Goal: Find specific page/section: Find specific page/section

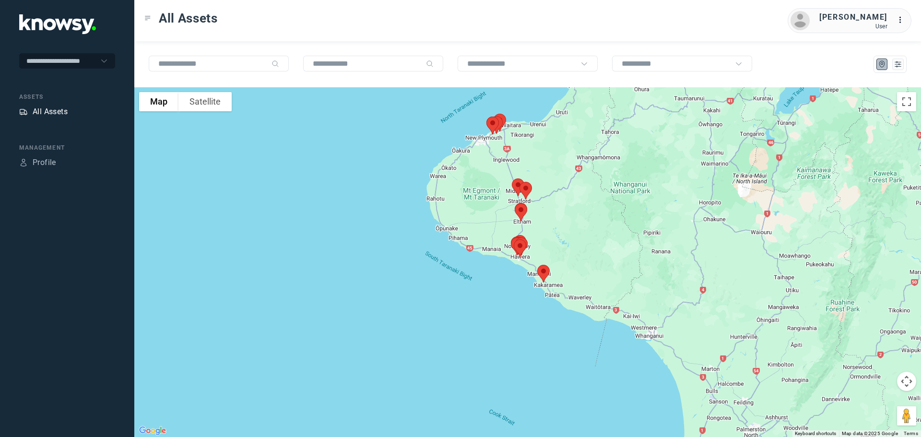
click at [46, 110] on div "All Assets" at bounding box center [50, 112] width 35 height 12
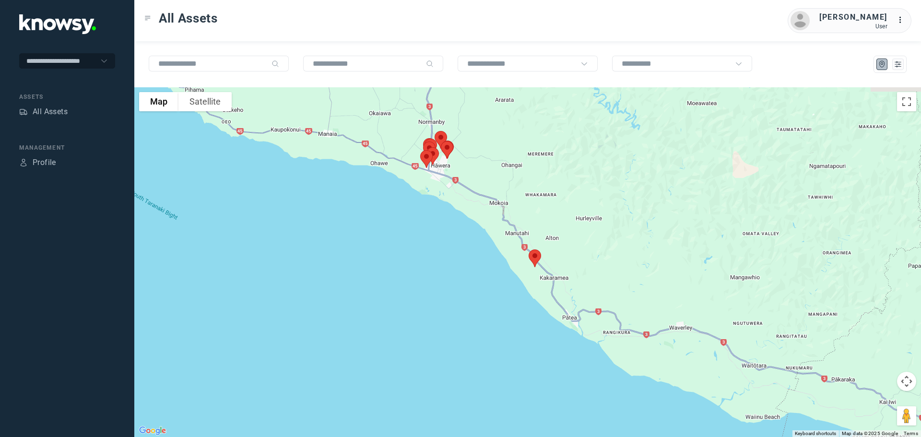
drag, startPoint x: 451, startPoint y: 192, endPoint x: 605, endPoint y: 267, distance: 171.4
click at [605, 267] on div at bounding box center [527, 262] width 787 height 350
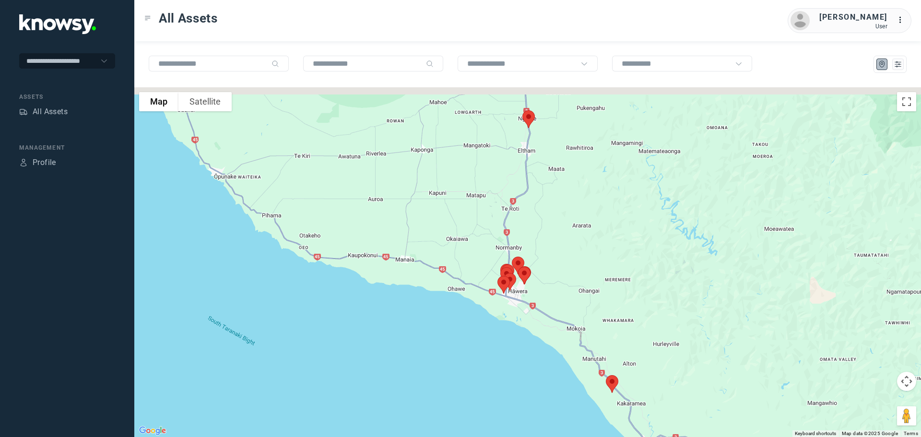
drag, startPoint x: 522, startPoint y: 178, endPoint x: 601, endPoint y: 316, distance: 157.9
click at [601, 317] on div at bounding box center [527, 262] width 787 height 350
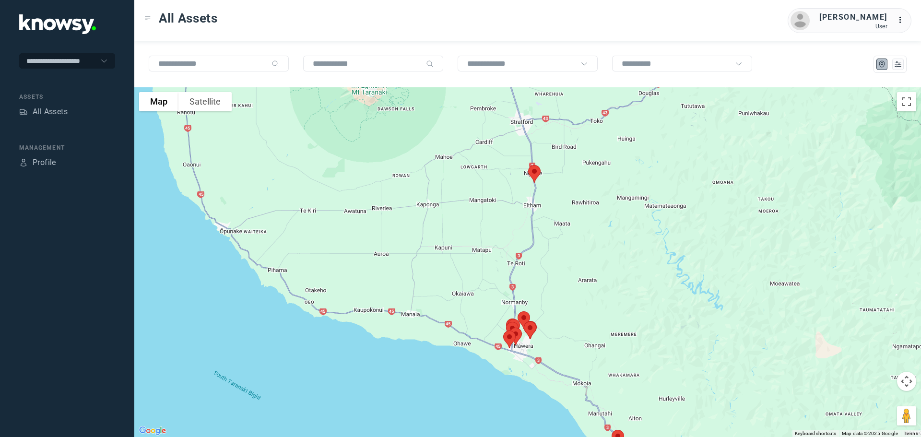
drag, startPoint x: 566, startPoint y: 208, endPoint x: 567, endPoint y: 274, distance: 66.2
click at [567, 275] on div at bounding box center [527, 262] width 787 height 350
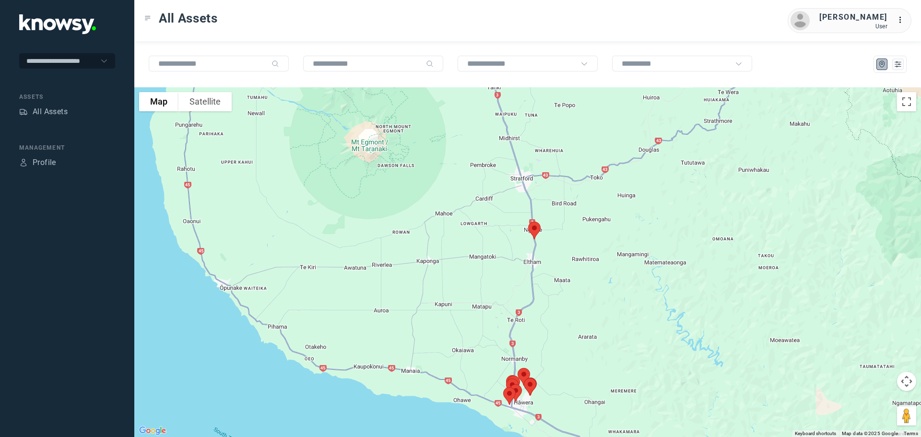
click at [533, 229] on img at bounding box center [534, 230] width 20 height 25
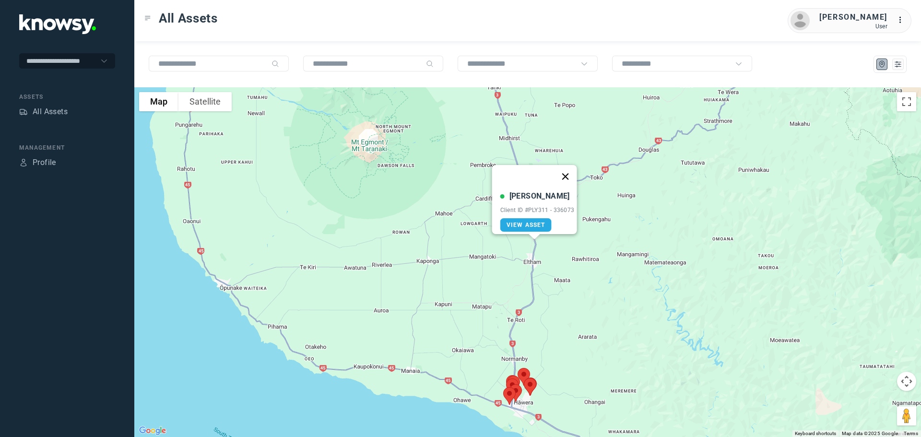
click at [570, 171] on button "Close" at bounding box center [565, 176] width 23 height 23
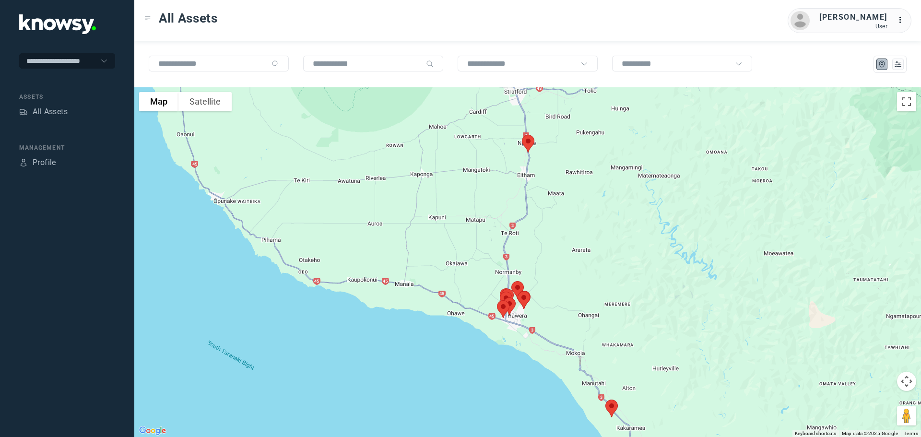
drag, startPoint x: 532, startPoint y: 321, endPoint x: 547, endPoint y: 183, distance: 139.4
click at [547, 183] on div at bounding box center [527, 262] width 787 height 350
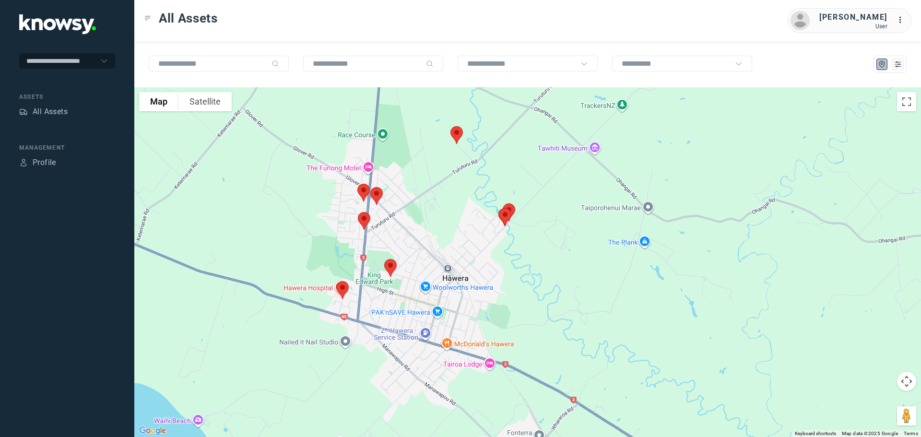
drag, startPoint x: 467, startPoint y: 286, endPoint x: 585, endPoint y: 127, distance: 198.5
click at [585, 127] on div at bounding box center [527, 262] width 787 height 350
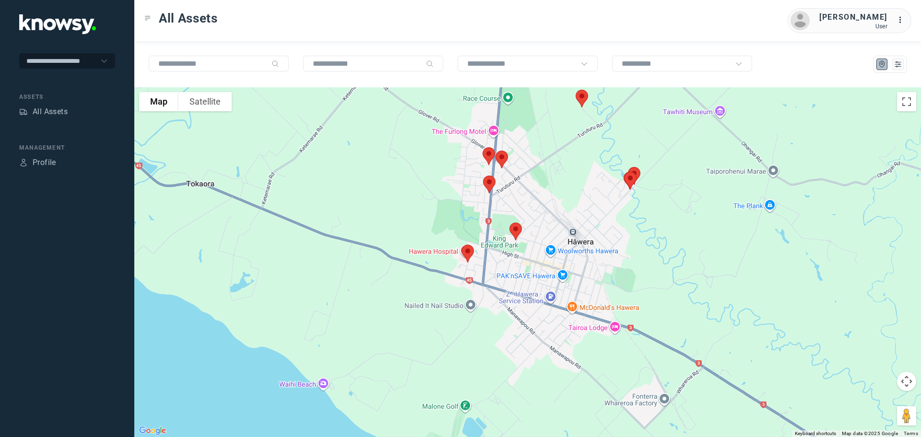
drag, startPoint x: 481, startPoint y: 150, endPoint x: 557, endPoint y: 178, distance: 81.5
click at [557, 178] on div at bounding box center [527, 262] width 787 height 350
click at [485, 154] on img at bounding box center [489, 155] width 20 height 25
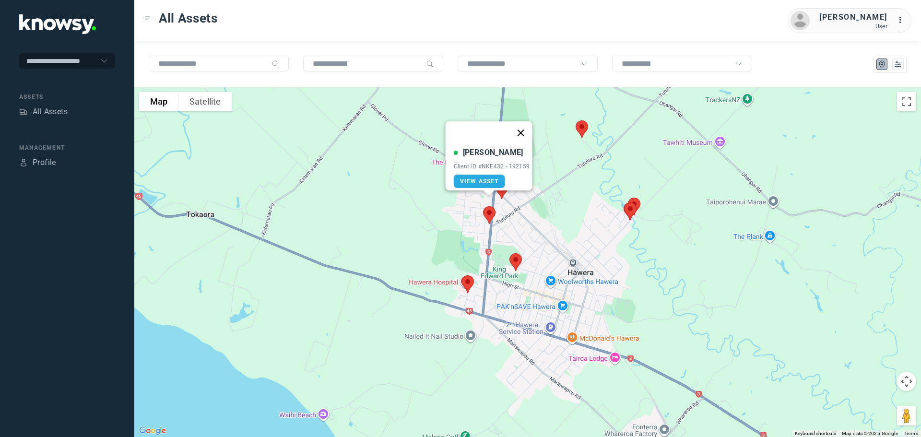
click at [523, 128] on button "Close" at bounding box center [520, 132] width 23 height 23
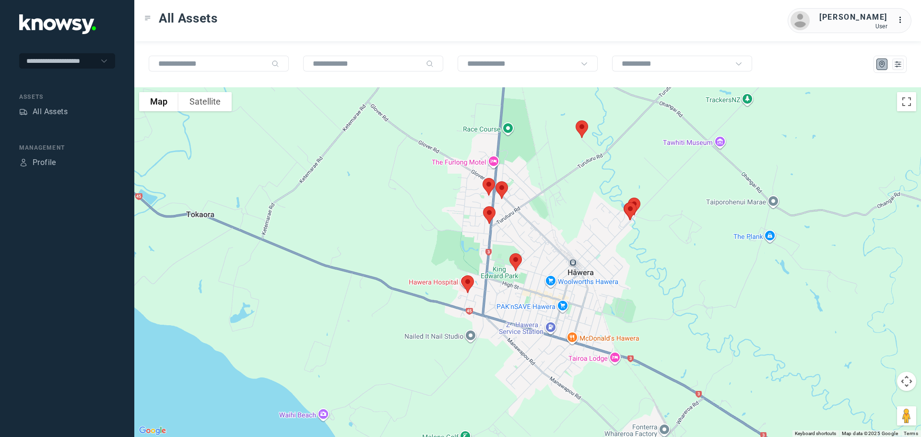
click at [503, 189] on img at bounding box center [502, 189] width 20 height 25
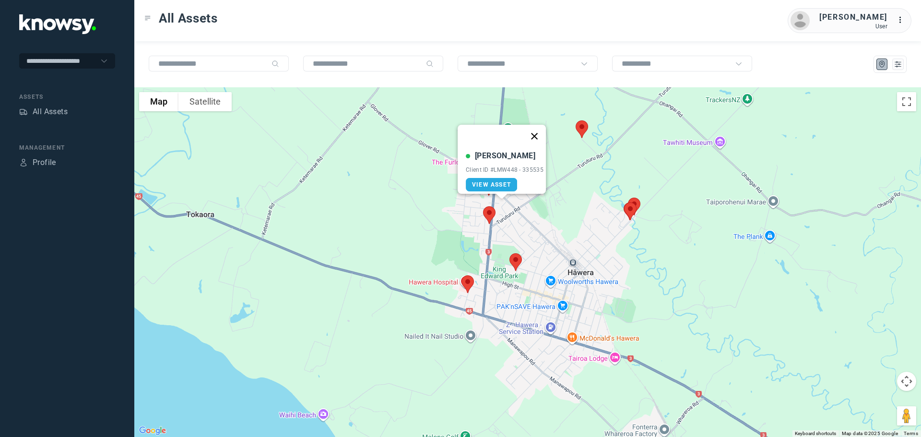
click at [537, 129] on button "Close" at bounding box center [534, 136] width 23 height 23
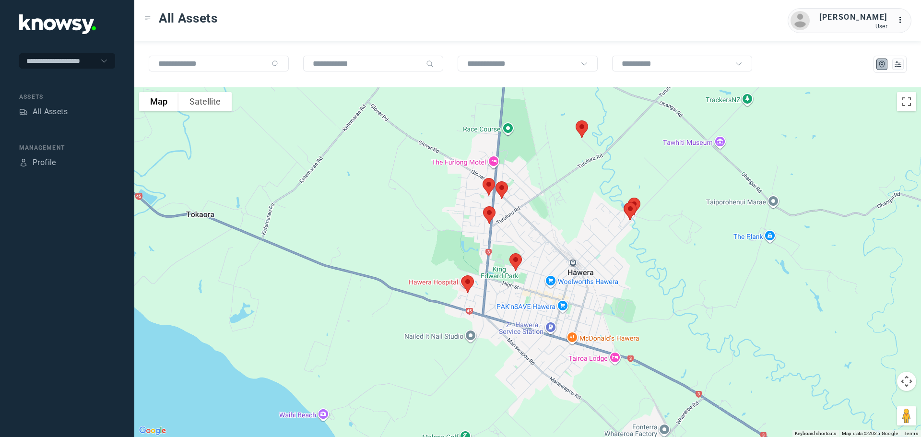
click at [577, 129] on img at bounding box center [582, 129] width 20 height 25
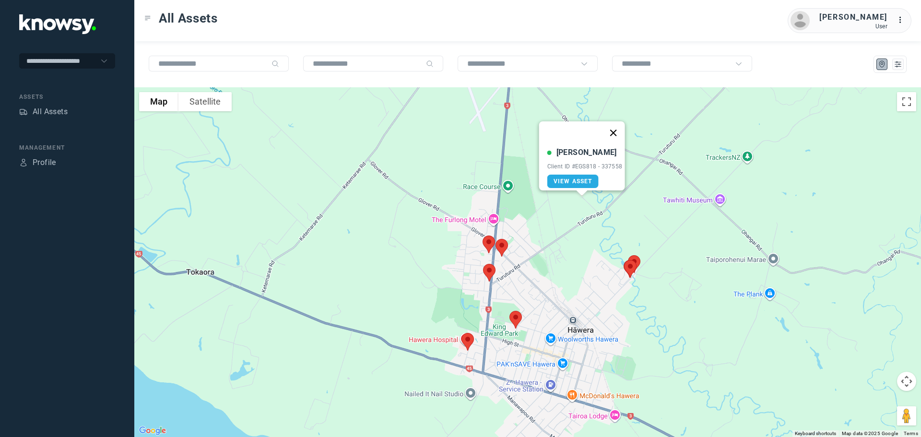
click at [617, 126] on button "Close" at bounding box center [612, 132] width 23 height 23
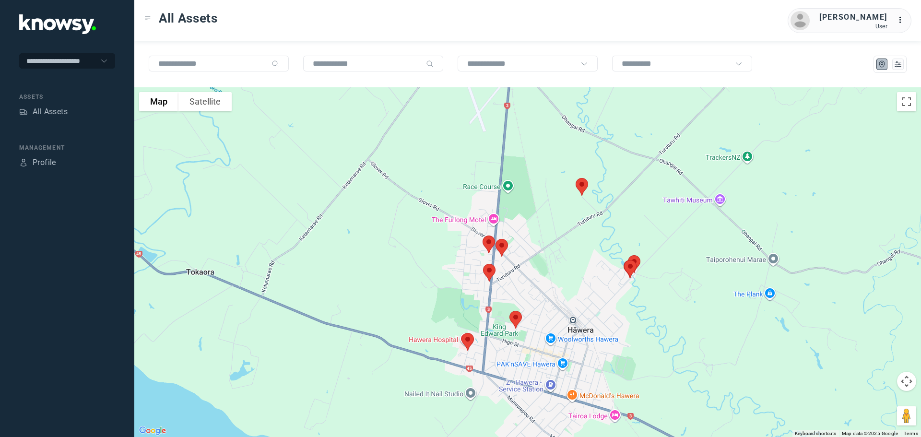
click at [489, 274] on img at bounding box center [489, 272] width 20 height 25
click at [603, 182] on div "[PERSON_NAME] Client ID #QBL358 - 341616 View Asset" at bounding box center [527, 262] width 787 height 350
click at [524, 210] on button "Close" at bounding box center [520, 218] width 23 height 23
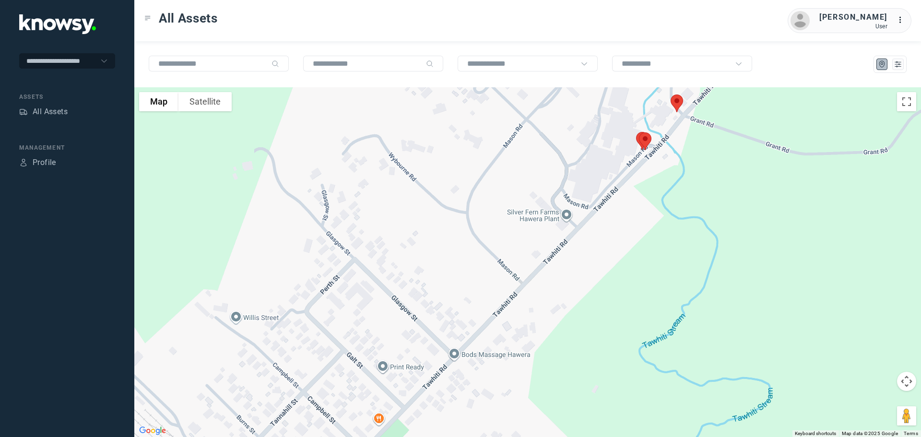
drag, startPoint x: 658, startPoint y: 185, endPoint x: 604, endPoint y: 253, distance: 87.1
click at [604, 253] on div "To navigate, press the arrow keys." at bounding box center [527, 262] width 787 height 350
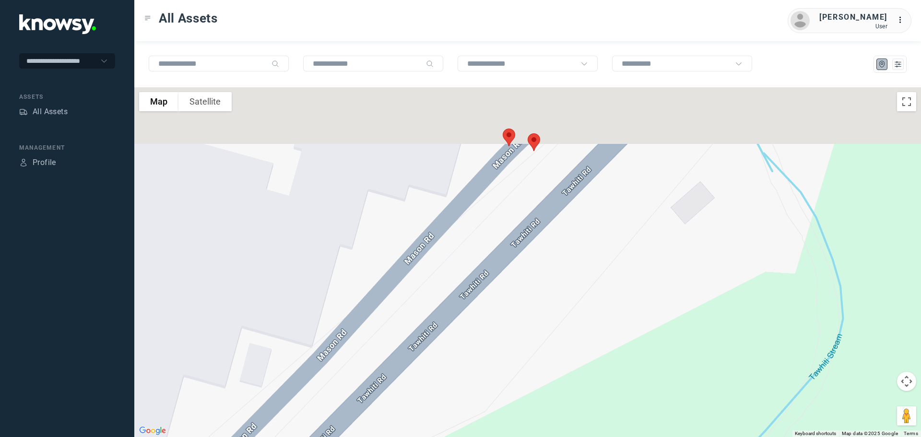
drag, startPoint x: 548, startPoint y: 224, endPoint x: 568, endPoint y: 285, distance: 63.9
click at [564, 292] on div at bounding box center [527, 262] width 787 height 350
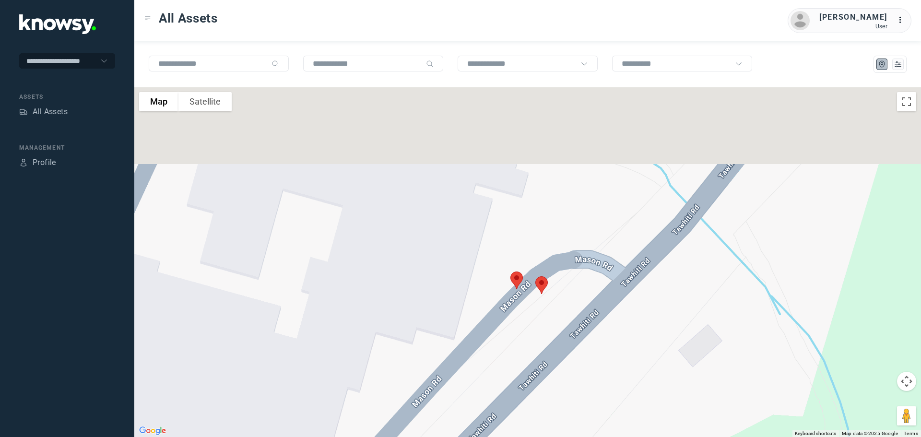
drag, startPoint x: 597, startPoint y: 195, endPoint x: 596, endPoint y: 291, distance: 95.9
click at [596, 291] on div at bounding box center [527, 262] width 787 height 350
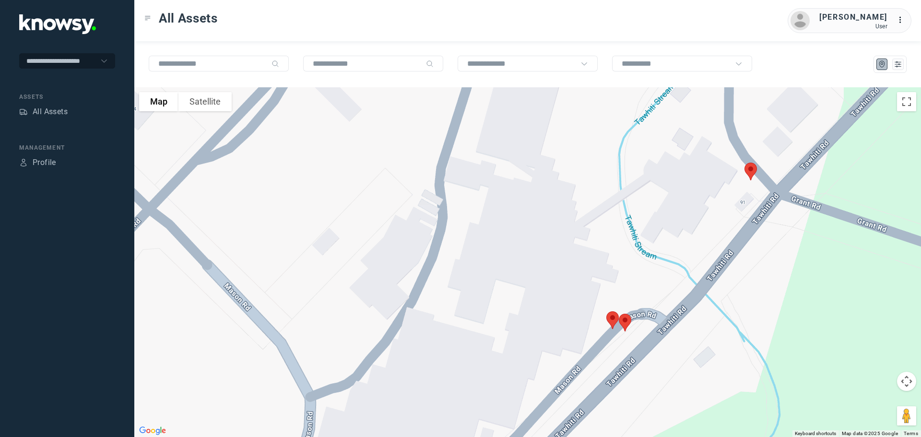
click at [750, 173] on img at bounding box center [751, 171] width 20 height 25
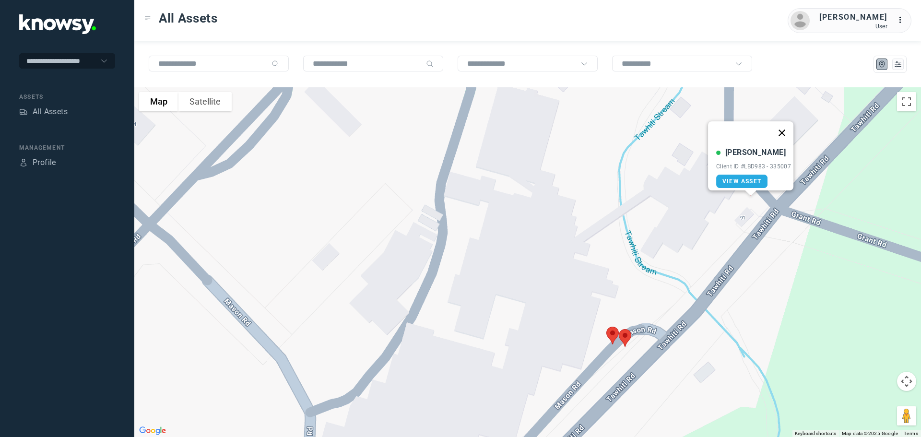
click at [787, 131] on button "Close" at bounding box center [781, 132] width 23 height 23
click at [623, 337] on img at bounding box center [625, 337] width 20 height 25
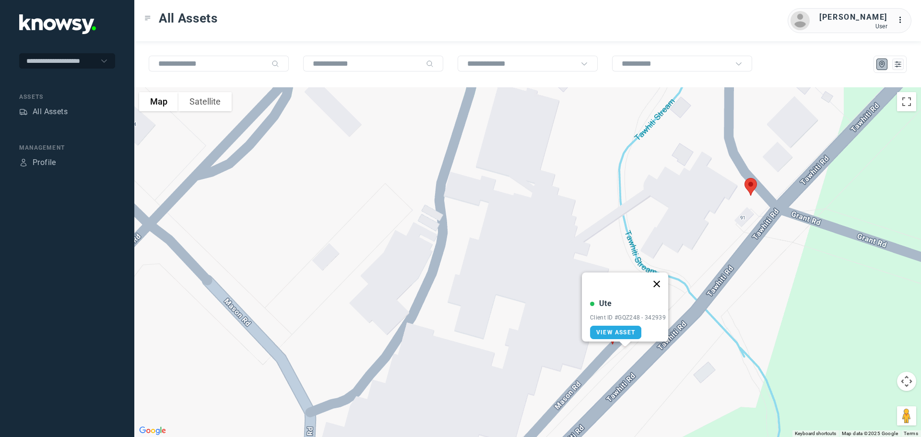
click at [659, 279] on button "Close" at bounding box center [656, 283] width 23 height 23
click at [611, 330] on img at bounding box center [612, 335] width 20 height 25
click at [647, 275] on button "Close" at bounding box center [644, 281] width 23 height 23
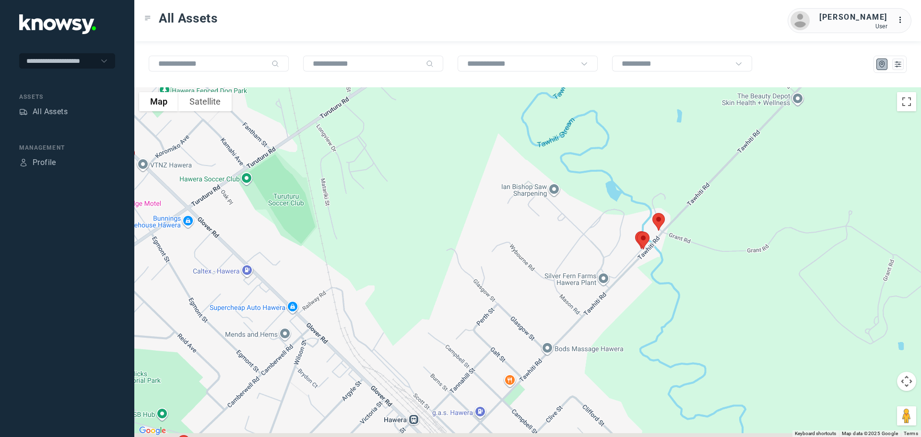
drag, startPoint x: 624, startPoint y: 296, endPoint x: 633, endPoint y: 220, distance: 76.8
click at [633, 220] on div "To navigate, press the arrow keys." at bounding box center [527, 262] width 787 height 350
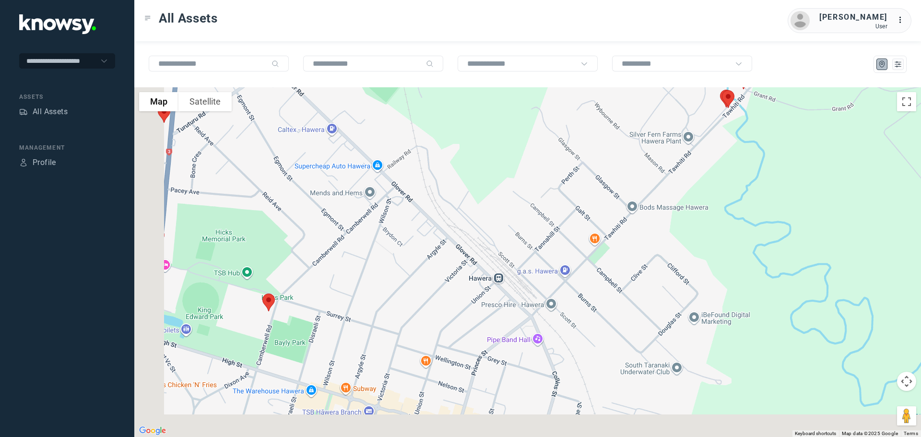
drag, startPoint x: 566, startPoint y: 248, endPoint x: 646, endPoint y: 156, distance: 122.0
click at [646, 156] on div at bounding box center [527, 262] width 787 height 350
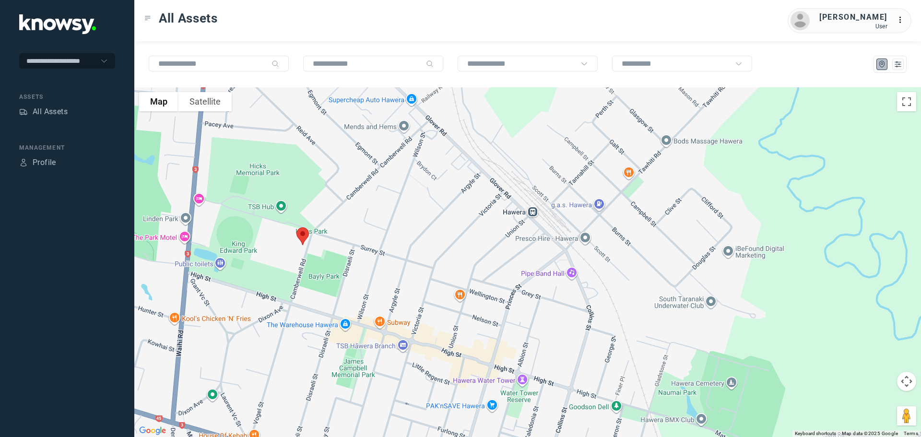
drag, startPoint x: 603, startPoint y: 218, endPoint x: 614, endPoint y: 145, distance: 73.3
click at [614, 145] on div at bounding box center [527, 262] width 787 height 350
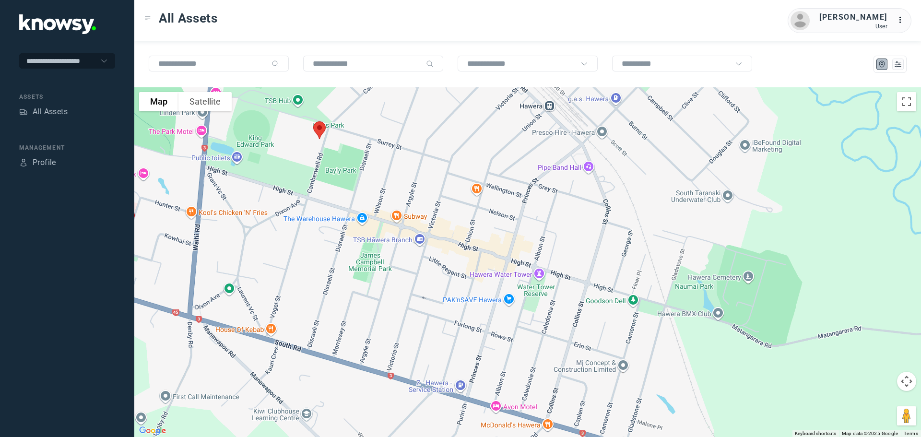
click at [597, 123] on div at bounding box center [527, 262] width 787 height 350
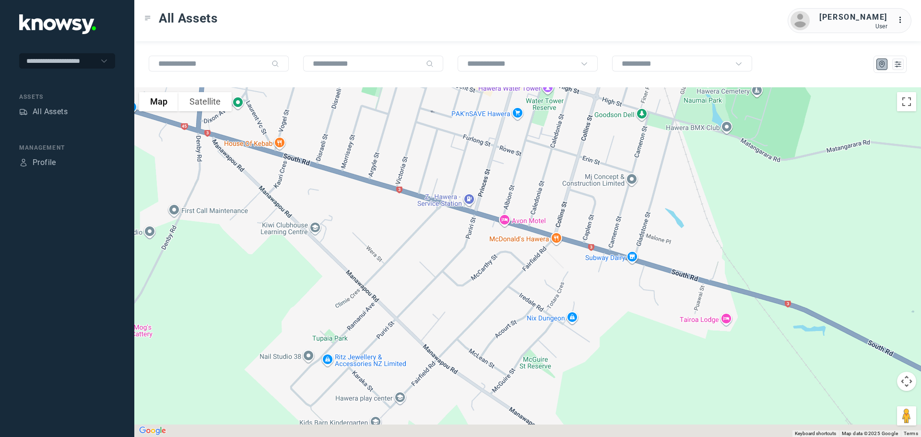
drag, startPoint x: 582, startPoint y: 224, endPoint x: 579, endPoint y: 140, distance: 84.9
click at [581, 127] on div at bounding box center [527, 262] width 787 height 350
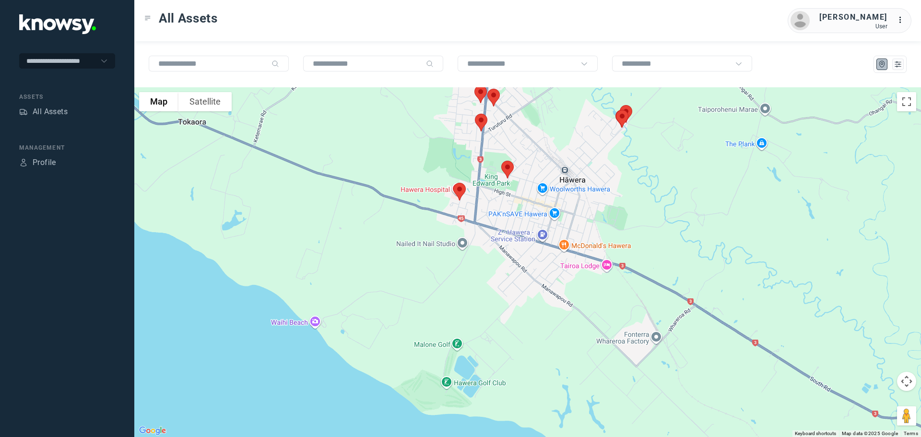
drag, startPoint x: 515, startPoint y: 200, endPoint x: 550, endPoint y: 275, distance: 83.0
click at [550, 275] on div at bounding box center [527, 262] width 787 height 350
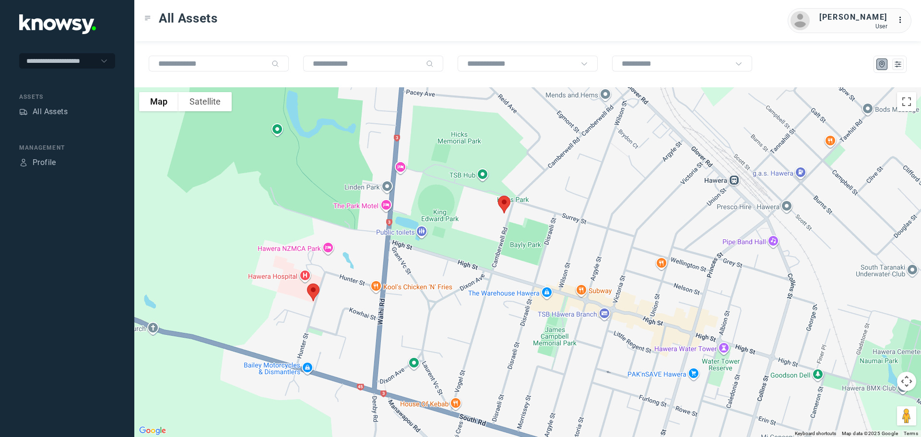
click at [505, 205] on img at bounding box center [504, 204] width 20 height 25
click at [535, 145] on button "Close" at bounding box center [535, 150] width 23 height 23
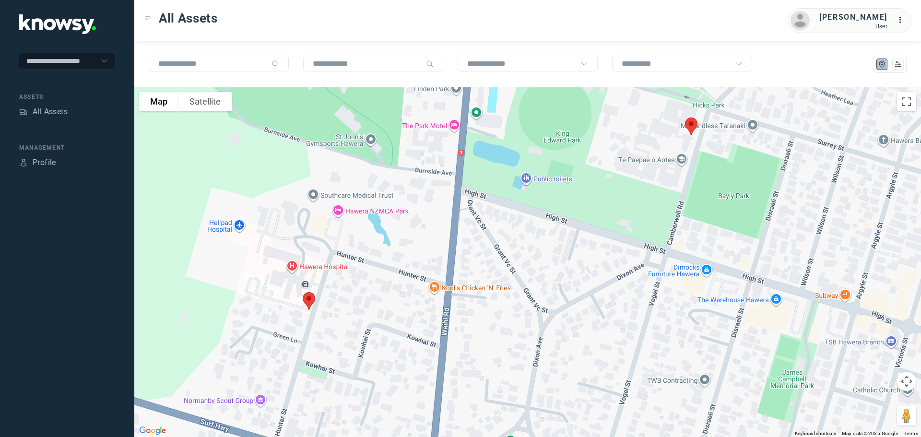
click at [309, 301] on img at bounding box center [309, 300] width 20 height 25
click at [341, 241] on button "Close" at bounding box center [339, 247] width 23 height 23
